Goal: Task Accomplishment & Management: Complete application form

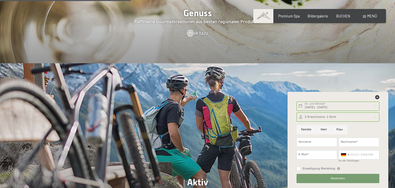
scroll to position [924, 0]
click at [338, 130] on input "Frau" at bounding box center [340, 129] width 16 height 9
radio input "true"
click at [314, 143] on input "Vorname" at bounding box center [317, 141] width 41 height 9
type input "Christiane"
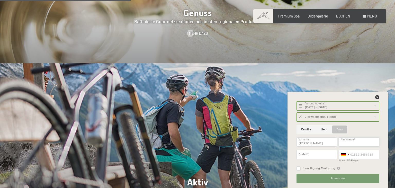
type input "Sawallich"
type input "Christiane.sawallich@outlook.com"
type input "015222774877"
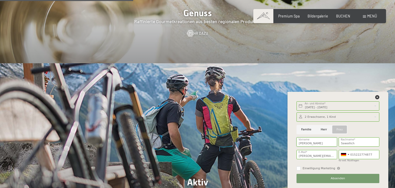
scroll to position [951, 0]
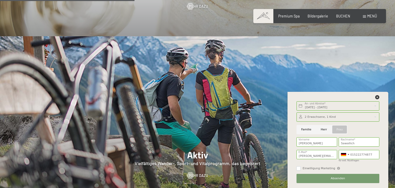
click at [299, 168] on input "Einwilligung Marketing" at bounding box center [299, 169] width 4 height 4
checkbox input "true"
click at [345, 179] on button "Absenden" at bounding box center [338, 178] width 83 height 9
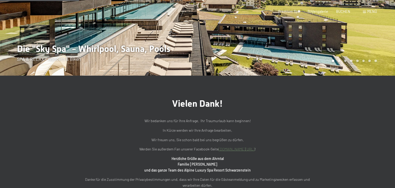
scroll to position [163, 0]
